Goal: Task Accomplishment & Management: Manage account settings

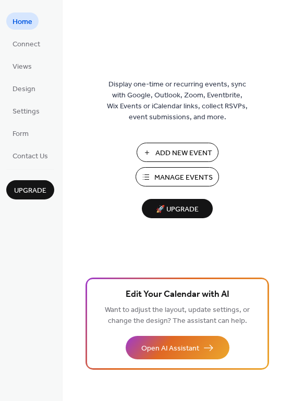
click at [167, 175] on span "Manage Events" at bounding box center [183, 177] width 58 height 11
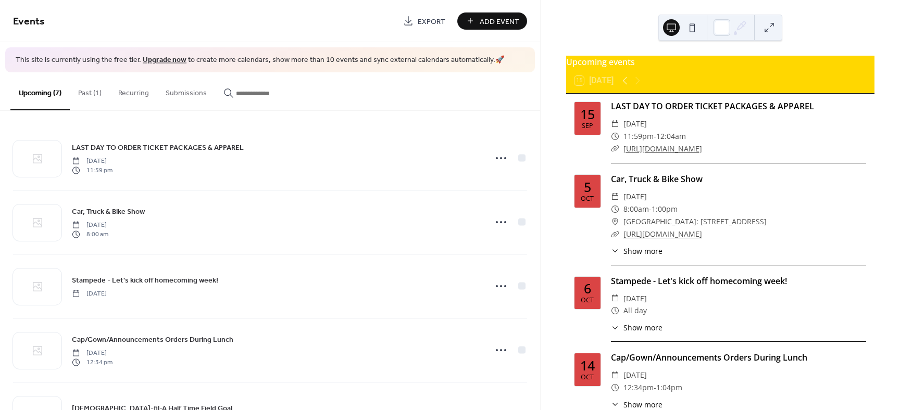
click at [84, 94] on button "Past (1)" at bounding box center [90, 90] width 40 height 37
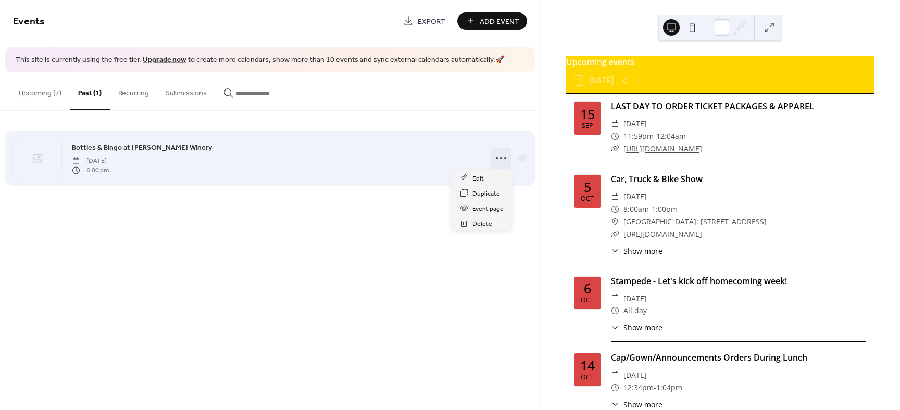
click at [502, 157] on icon at bounding box center [500, 158] width 17 height 17
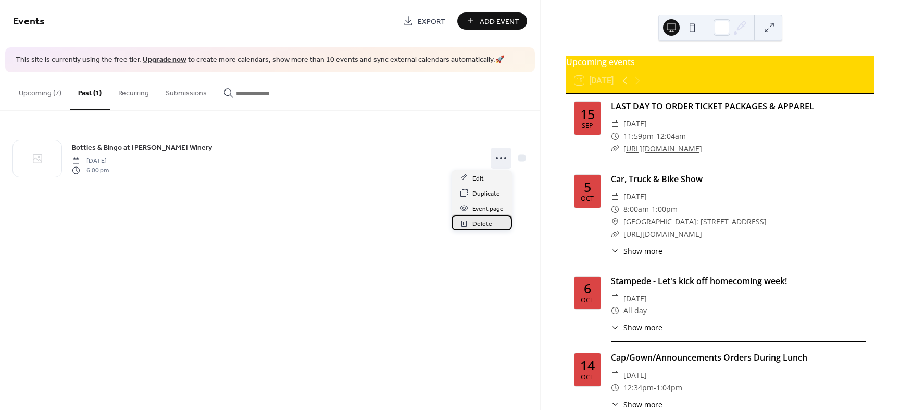
click at [483, 223] on span "Delete" at bounding box center [482, 224] width 20 height 11
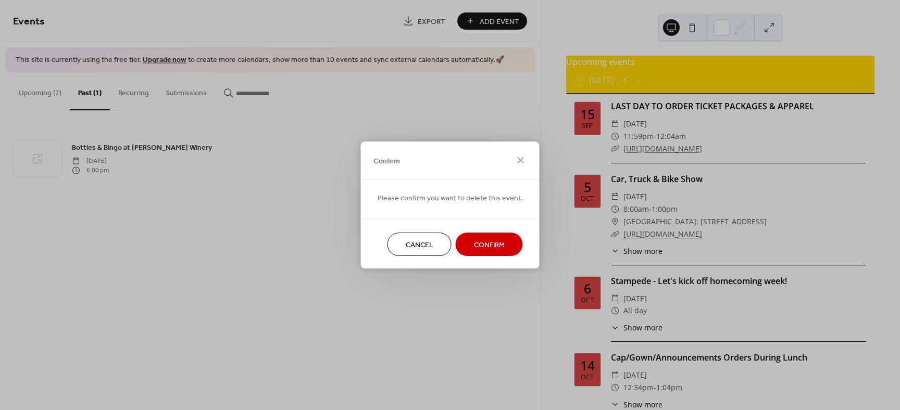
click at [481, 245] on span "Confirm" at bounding box center [489, 245] width 31 height 11
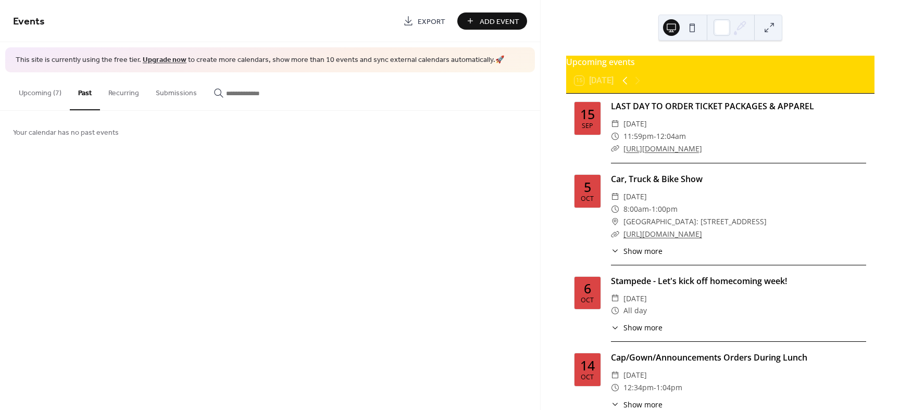
click at [626, 85] on icon at bounding box center [624, 81] width 5 height 8
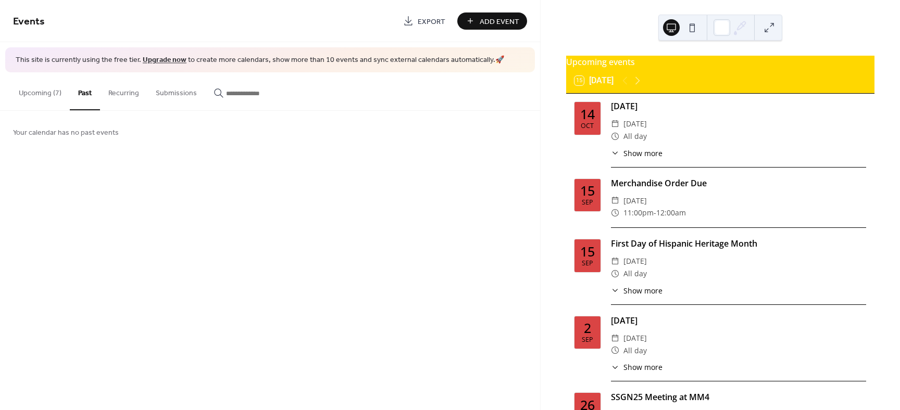
click at [637, 159] on span "Show more" at bounding box center [642, 153] width 39 height 11
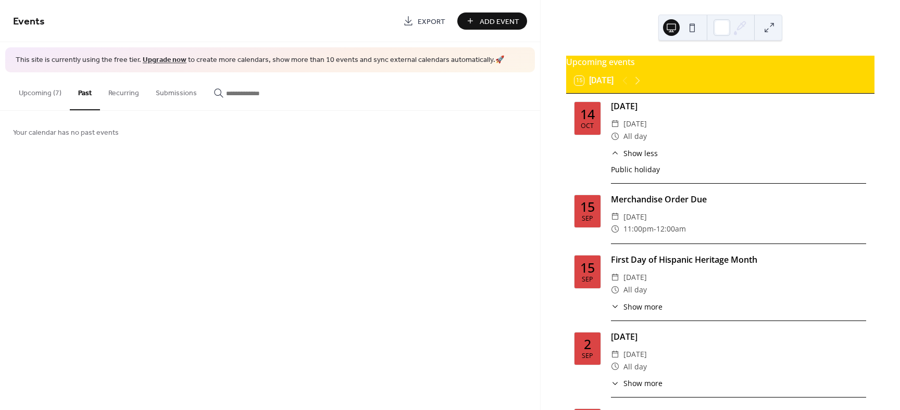
click at [588, 128] on div "Oct" at bounding box center [586, 126] width 13 height 7
click at [692, 30] on button at bounding box center [691, 27] width 17 height 17
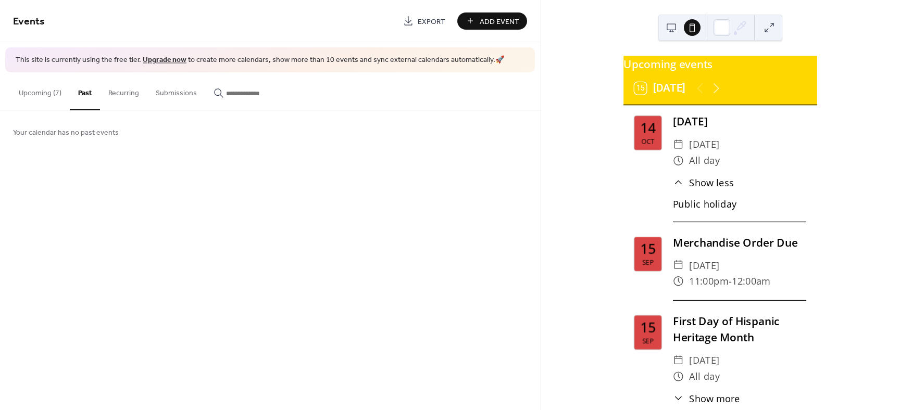
click at [696, 210] on div "Public holiday" at bounding box center [739, 203] width 133 height 14
click at [669, 27] on button at bounding box center [671, 27] width 17 height 17
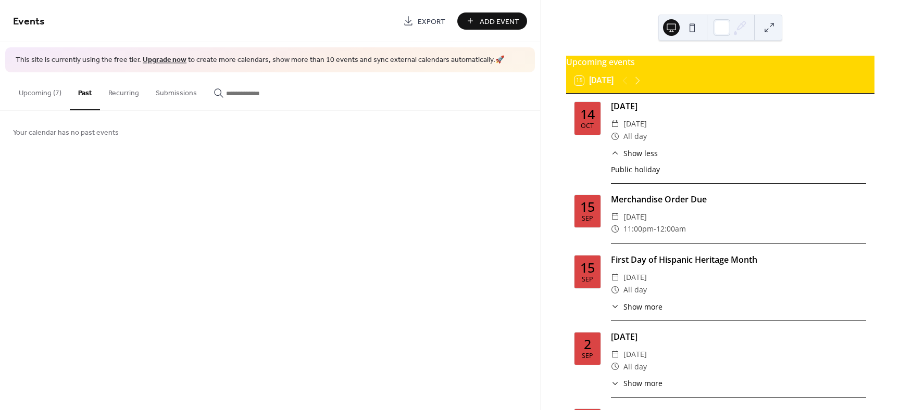
click at [592, 121] on div "14" at bounding box center [587, 114] width 15 height 13
click at [614, 173] on div "Public holiday" at bounding box center [738, 169] width 255 height 11
click at [659, 182] on div "Columbus Day ​ Monday, October 14, 2024 ​ All day ​ Show less Public holiday" at bounding box center [738, 142] width 255 height 84
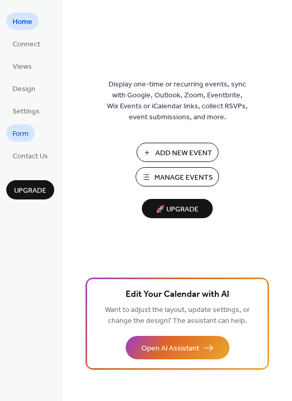
click at [22, 133] on span "Form" at bounding box center [20, 134] width 16 height 11
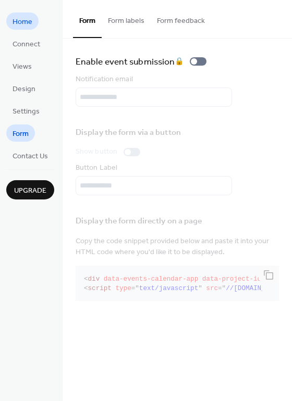
click at [23, 24] on span "Home" at bounding box center [22, 22] width 20 height 11
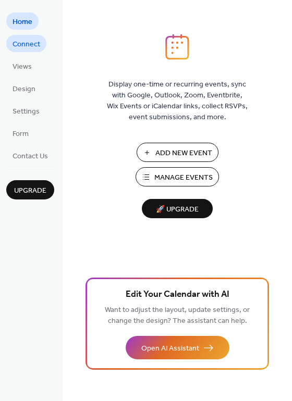
click at [20, 45] on span "Connect" at bounding box center [26, 44] width 28 height 11
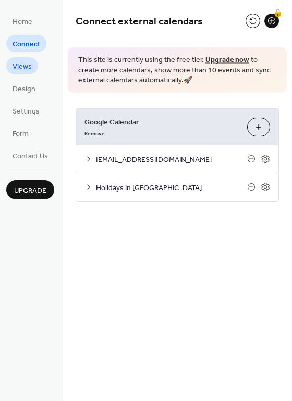
click at [20, 65] on span "Views" at bounding box center [21, 66] width 19 height 11
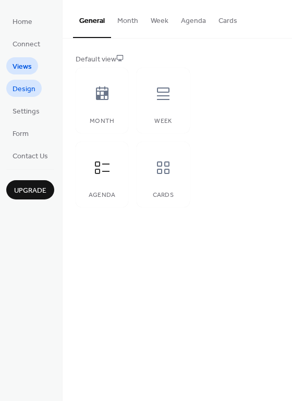
click at [24, 88] on span "Design" at bounding box center [23, 89] width 23 height 11
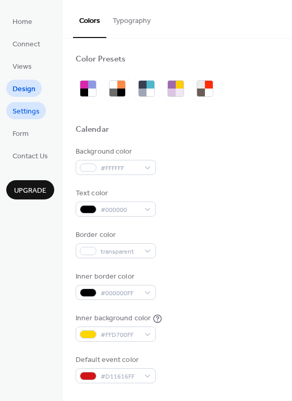
click at [25, 110] on span "Settings" at bounding box center [25, 111] width 27 height 11
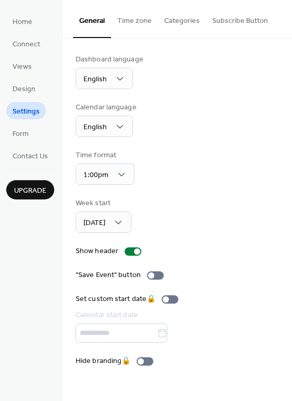
click at [135, 23] on button "Time zone" at bounding box center [134, 18] width 47 height 37
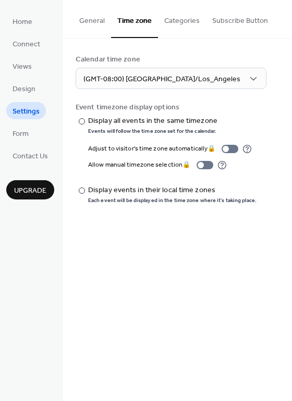
click at [171, 23] on button "Categories" at bounding box center [182, 18] width 48 height 37
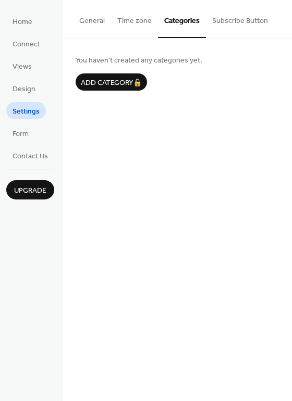
click at [231, 18] on button "Subscribe Button" at bounding box center [240, 18] width 68 height 37
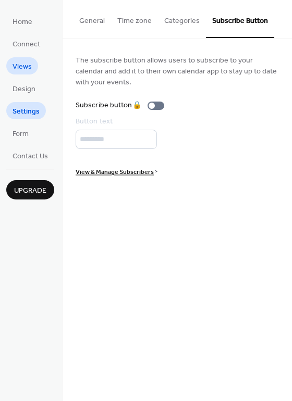
click at [27, 62] on span "Views" at bounding box center [21, 66] width 19 height 11
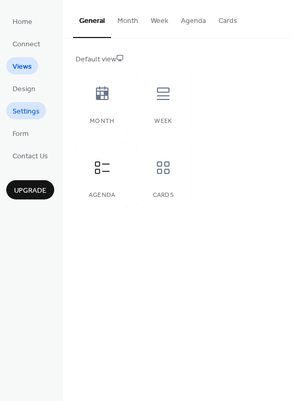
click at [20, 111] on span "Settings" at bounding box center [25, 111] width 27 height 11
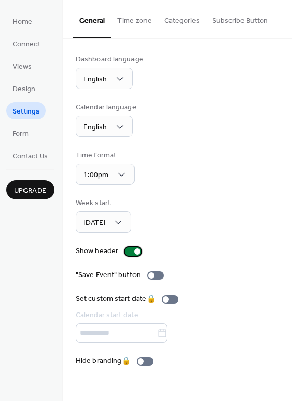
click at [128, 253] on div at bounding box center [132, 251] width 17 height 8
click at [134, 251] on div at bounding box center [132, 251] width 17 height 8
click at [128, 253] on div at bounding box center [132, 251] width 17 height 8
click at [150, 276] on div at bounding box center [151, 275] width 6 height 6
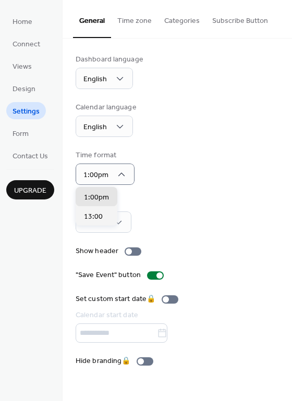
click at [200, 142] on div "Dashboard language English Calendar language English Time format 1:00pm Week st…" at bounding box center [176, 210] width 203 height 312
click at [132, 20] on button "Time zone" at bounding box center [134, 18] width 47 height 37
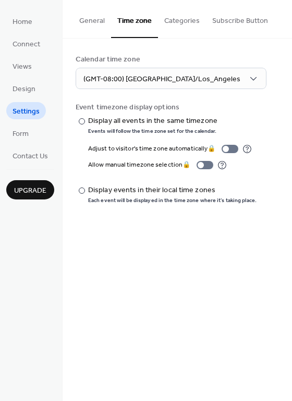
click at [180, 19] on button "Categories" at bounding box center [182, 18] width 48 height 37
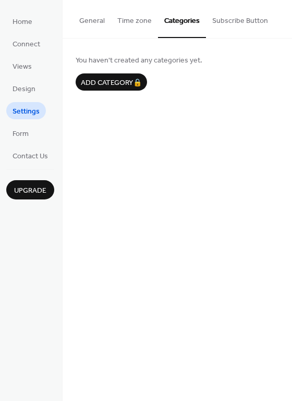
click at [236, 20] on button "Subscribe Button" at bounding box center [240, 18] width 68 height 37
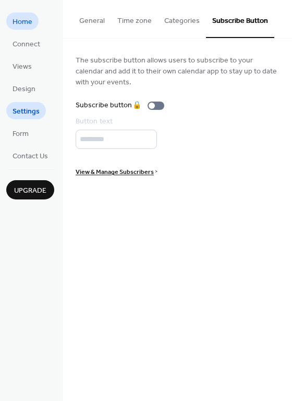
click at [26, 25] on span "Home" at bounding box center [22, 22] width 20 height 11
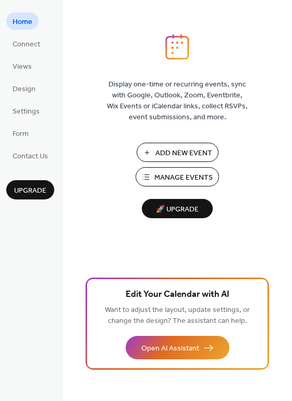
click at [175, 154] on span "Add New Event" at bounding box center [183, 153] width 57 height 11
click at [24, 39] on span "Connect" at bounding box center [26, 44] width 28 height 11
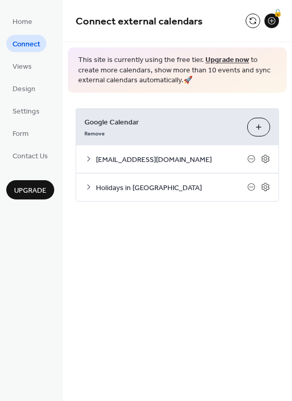
click at [88, 158] on icon at bounding box center [88, 159] width 8 height 8
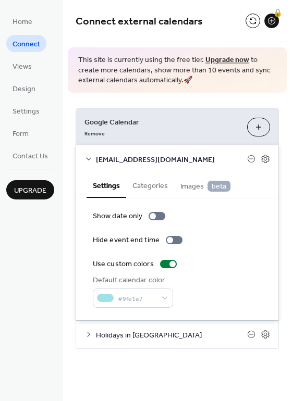
click at [145, 184] on button "Categories" at bounding box center [150, 185] width 48 height 24
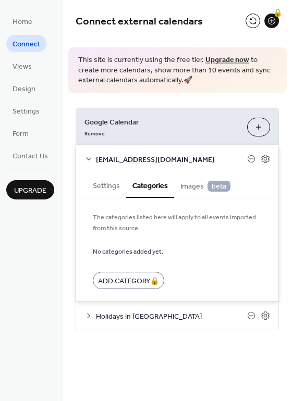
click at [189, 184] on span "Images beta" at bounding box center [205, 186] width 50 height 11
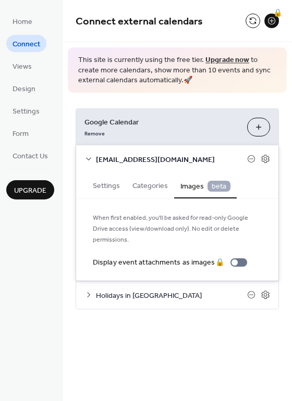
click at [105, 185] on button "Settings" at bounding box center [106, 185] width 40 height 24
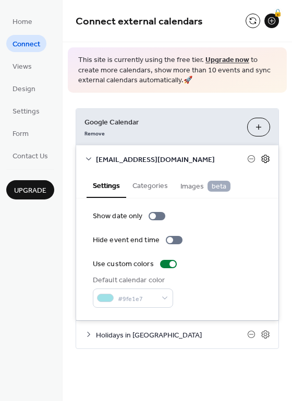
click at [264, 158] on icon at bounding box center [264, 158] width 9 height 9
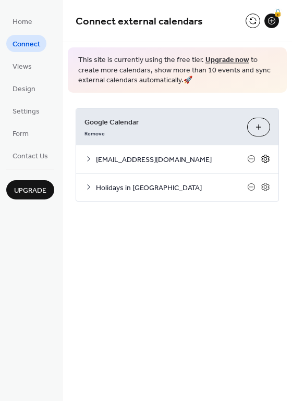
click at [264, 158] on icon at bounding box center [264, 158] width 9 height 9
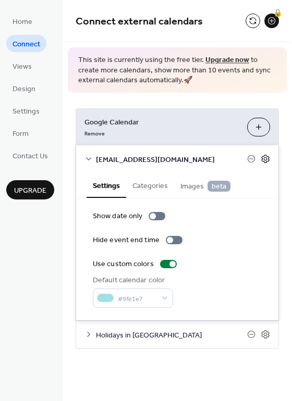
click at [264, 159] on icon at bounding box center [264, 158] width 9 height 9
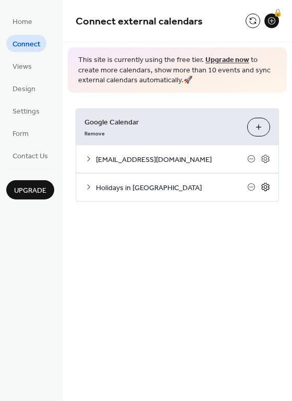
click at [263, 186] on icon at bounding box center [265, 187] width 4 height 4
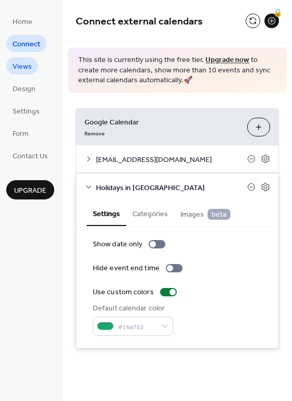
click at [21, 69] on span "Views" at bounding box center [21, 66] width 19 height 11
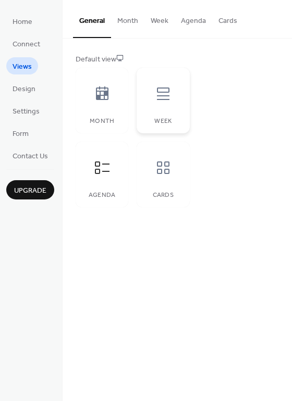
click at [161, 102] on icon at bounding box center [163, 93] width 17 height 17
click at [96, 106] on div at bounding box center [101, 93] width 31 height 31
click at [162, 174] on icon at bounding box center [163, 167] width 17 height 17
click at [91, 172] on div at bounding box center [101, 167] width 31 height 31
click at [24, 90] on span "Design" at bounding box center [23, 89] width 23 height 11
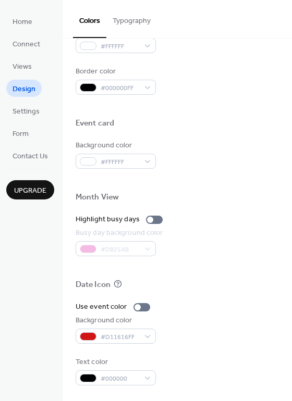
scroll to position [446, 0]
click at [17, 111] on span "Settings" at bounding box center [25, 111] width 27 height 11
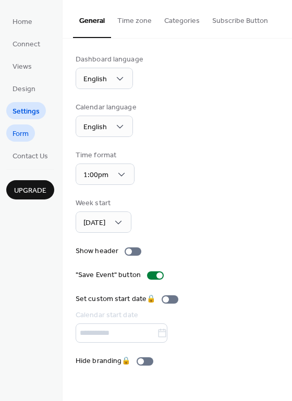
click at [27, 132] on span "Form" at bounding box center [20, 134] width 16 height 11
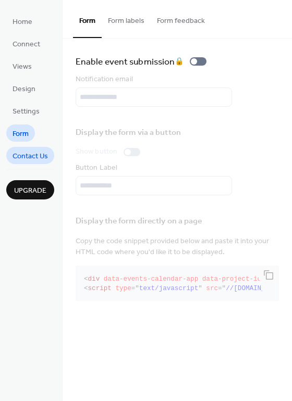
click at [42, 154] on span "Contact Us" at bounding box center [29, 156] width 35 height 11
